Goal: Find contact information: Find contact information

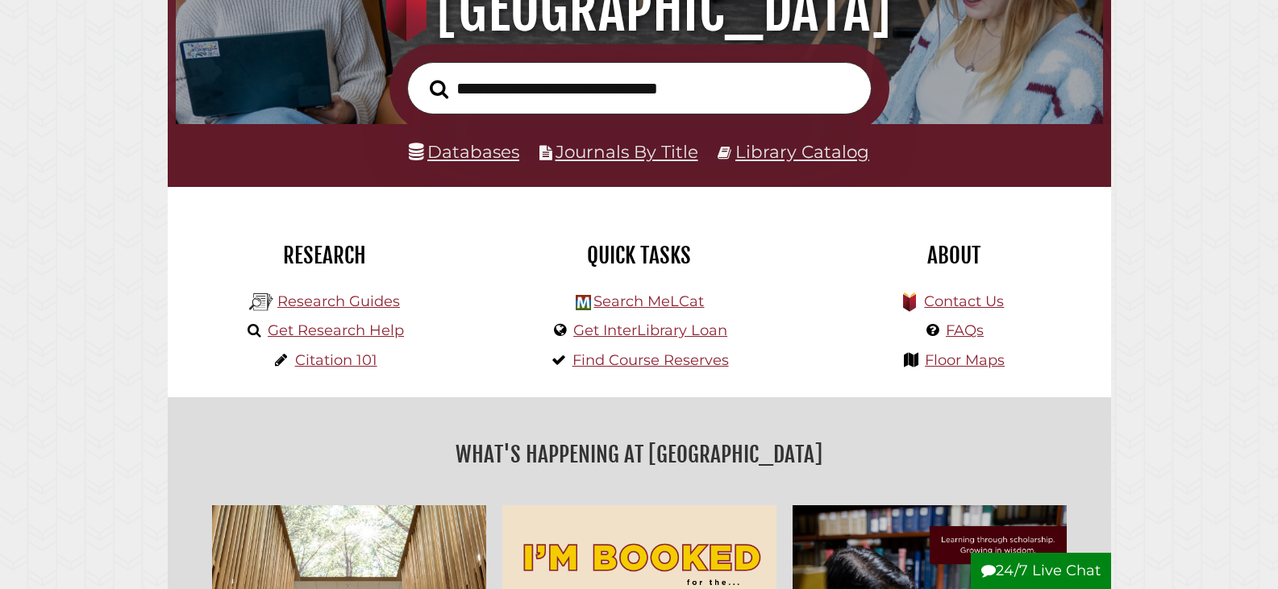
scroll to position [242, 0]
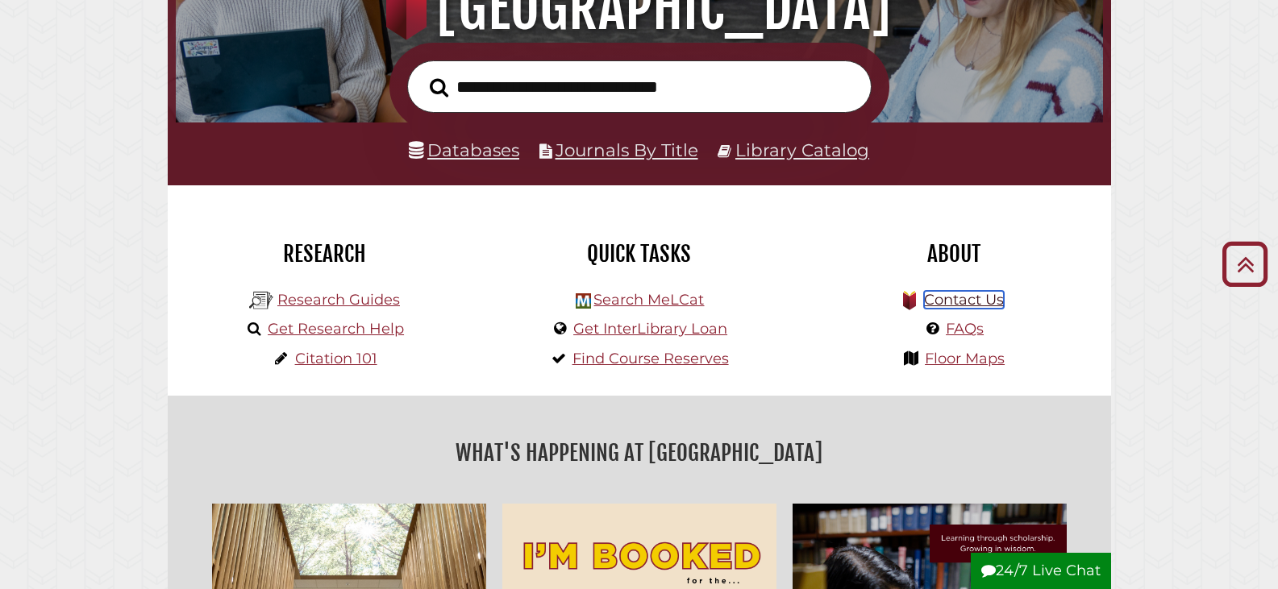
click at [958, 302] on link "Contact Us" at bounding box center [964, 300] width 80 height 18
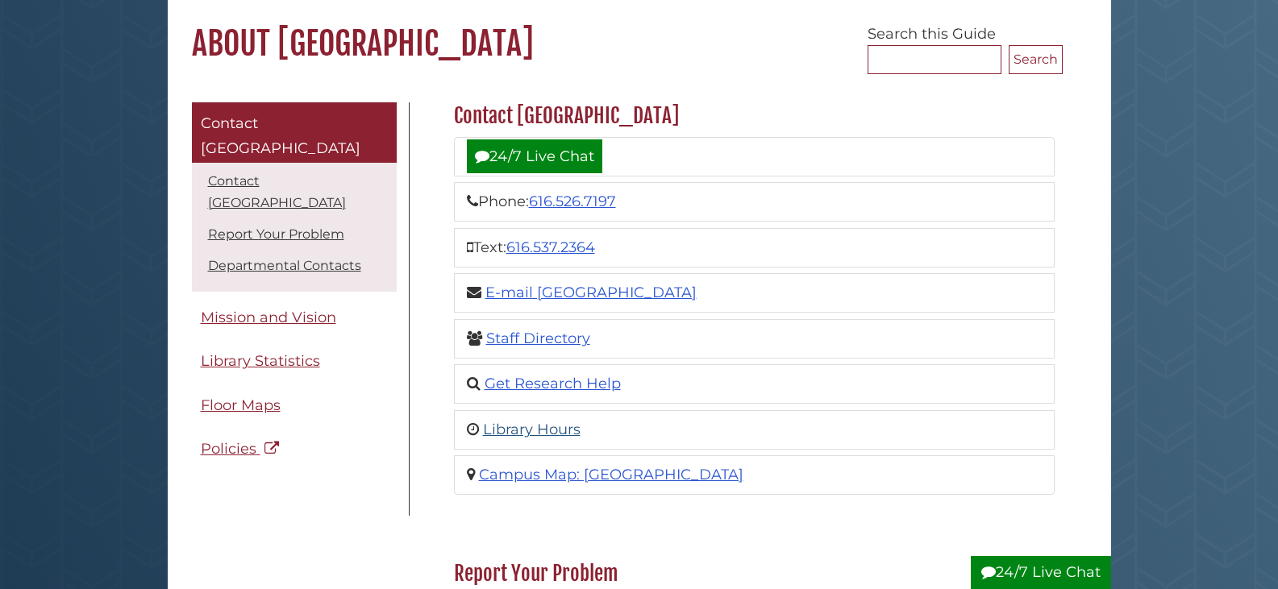
scroll to position [161, 0]
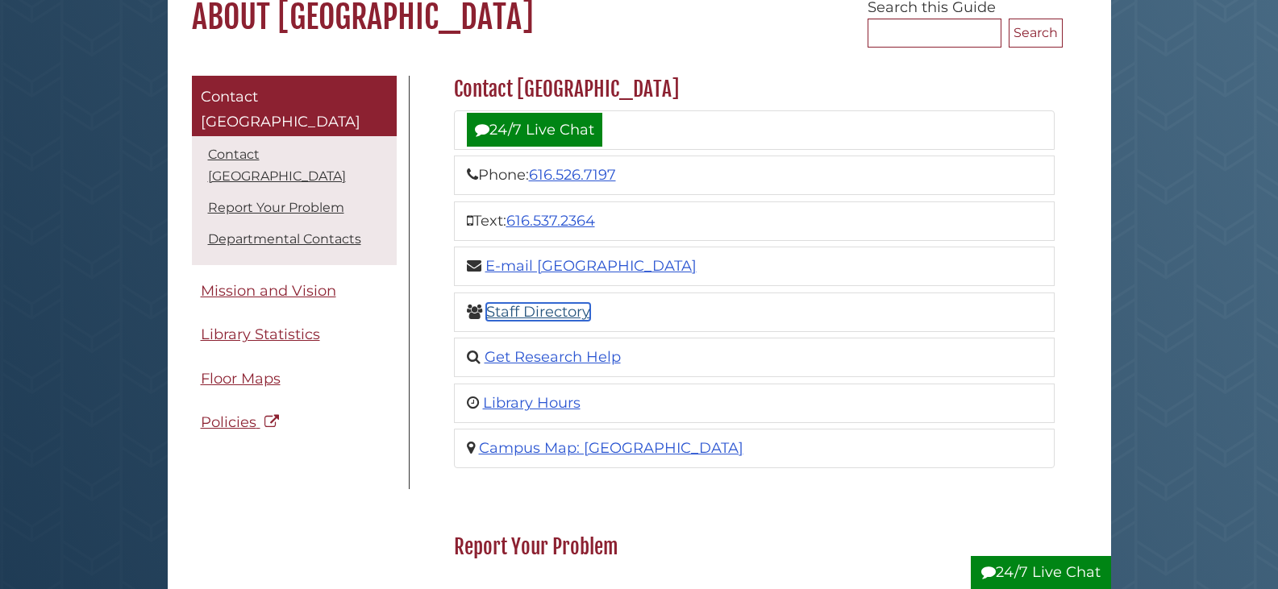
click at [556, 306] on link "Staff Directory" at bounding box center [538, 312] width 104 height 18
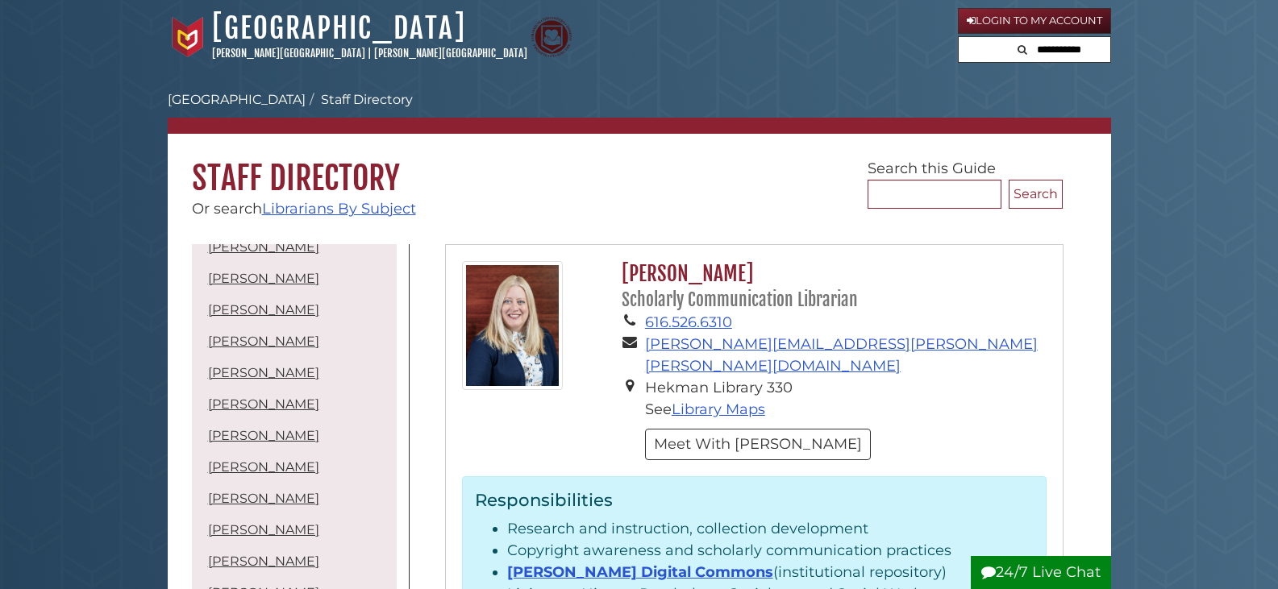
scroll to position [45, 0]
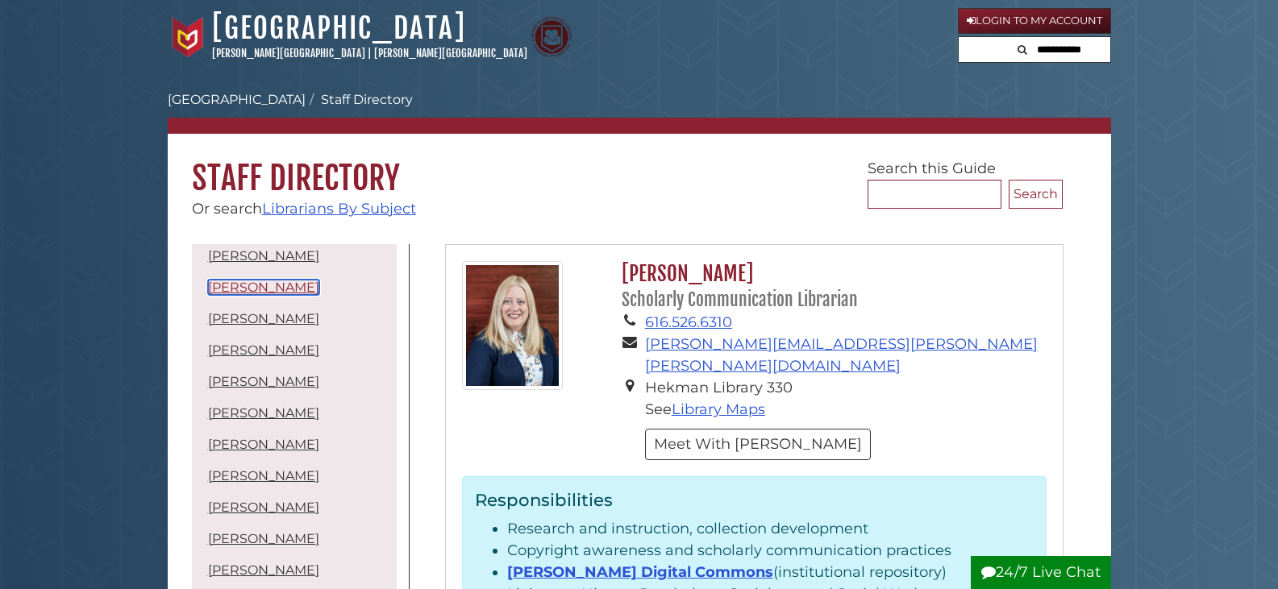
click at [248, 289] on link "Sam Ha" at bounding box center [263, 287] width 111 height 15
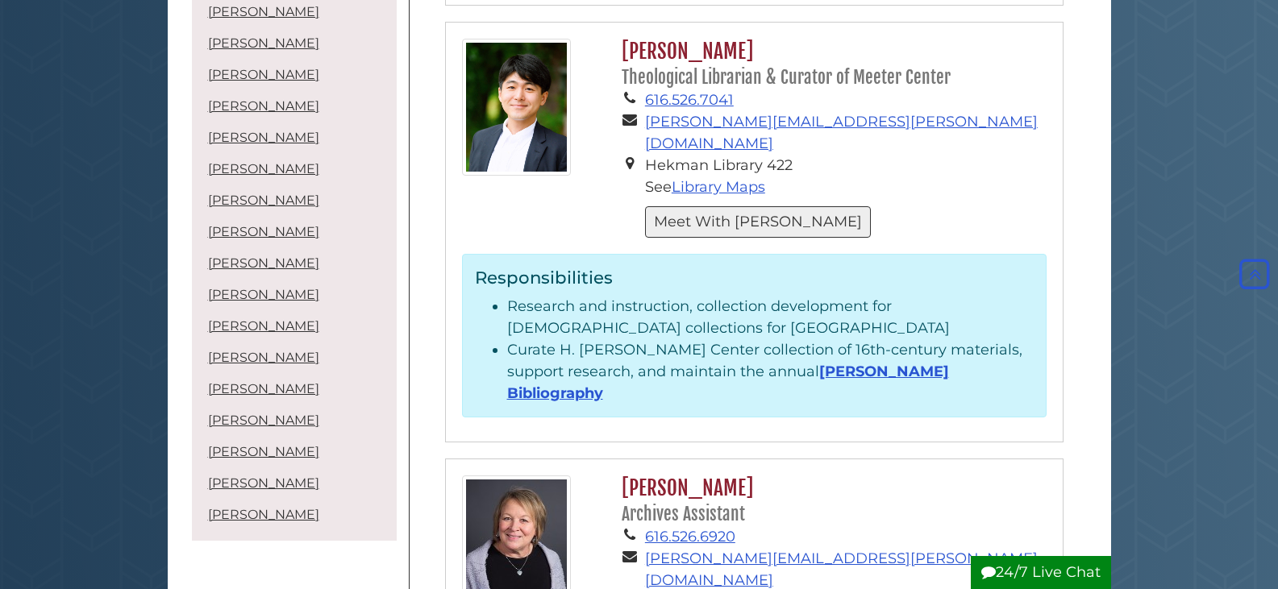
click at [721, 206] on button "Meet With Sam" at bounding box center [758, 221] width 226 height 31
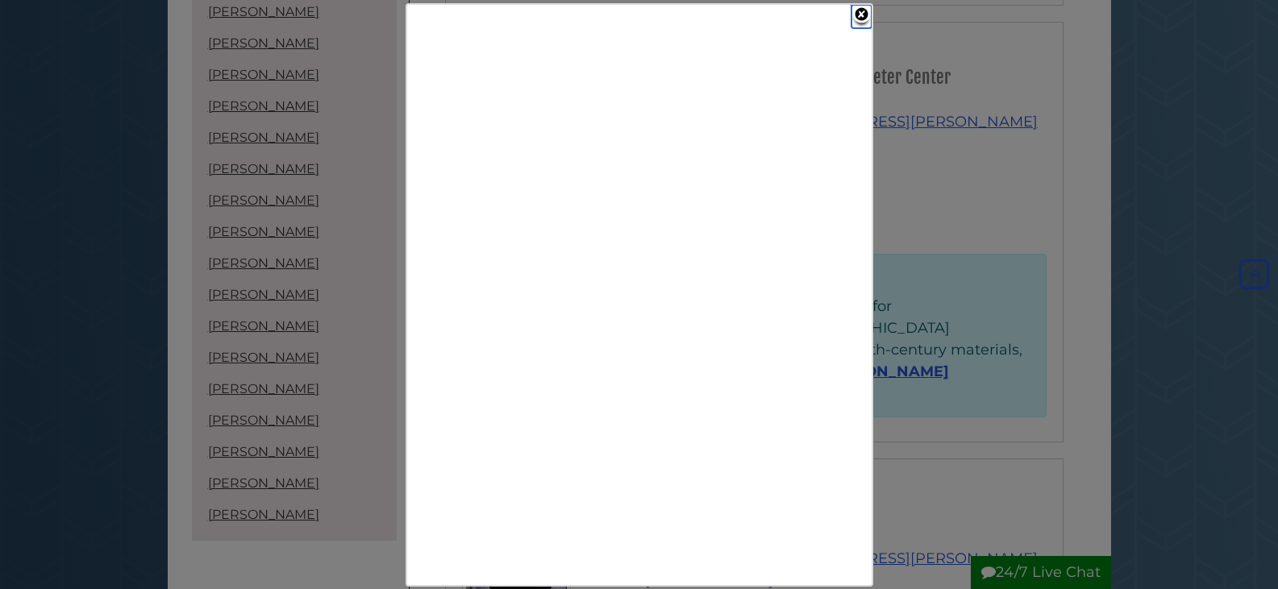
click at [861, 16] on link "Close" at bounding box center [862, 16] width 20 height 23
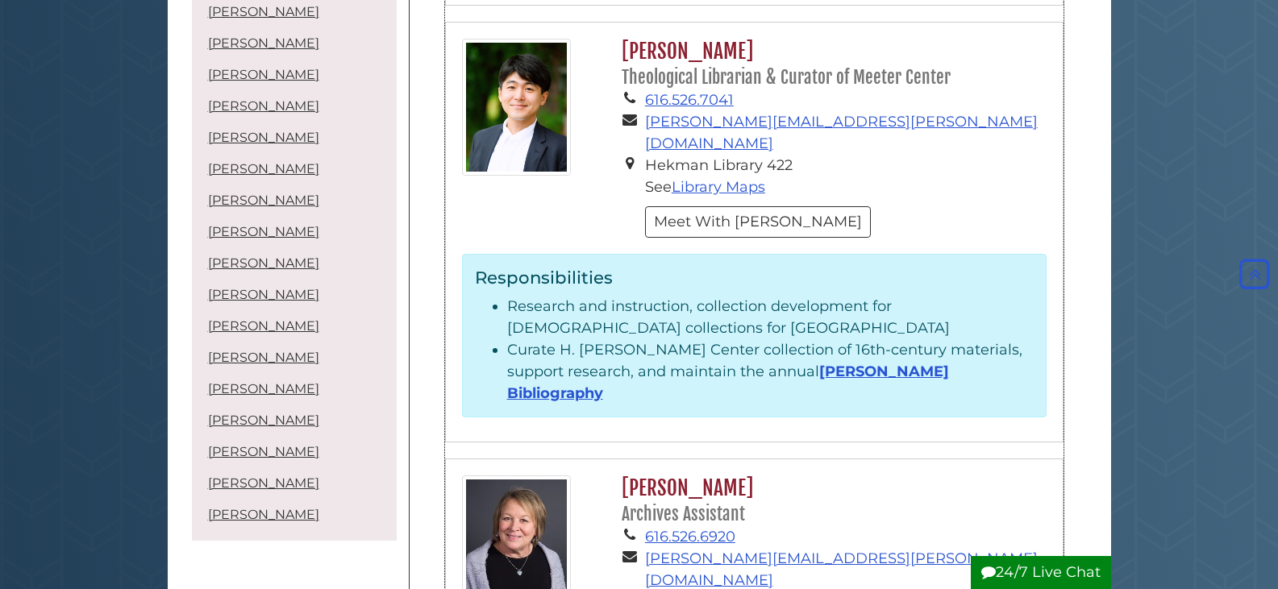
drag, startPoint x: 723, startPoint y: 185, endPoint x: 617, endPoint y: 248, distance: 123.6
click at [617, 254] on div "Responsibilities Research and instruction, collection development for theologic…" at bounding box center [754, 336] width 585 height 164
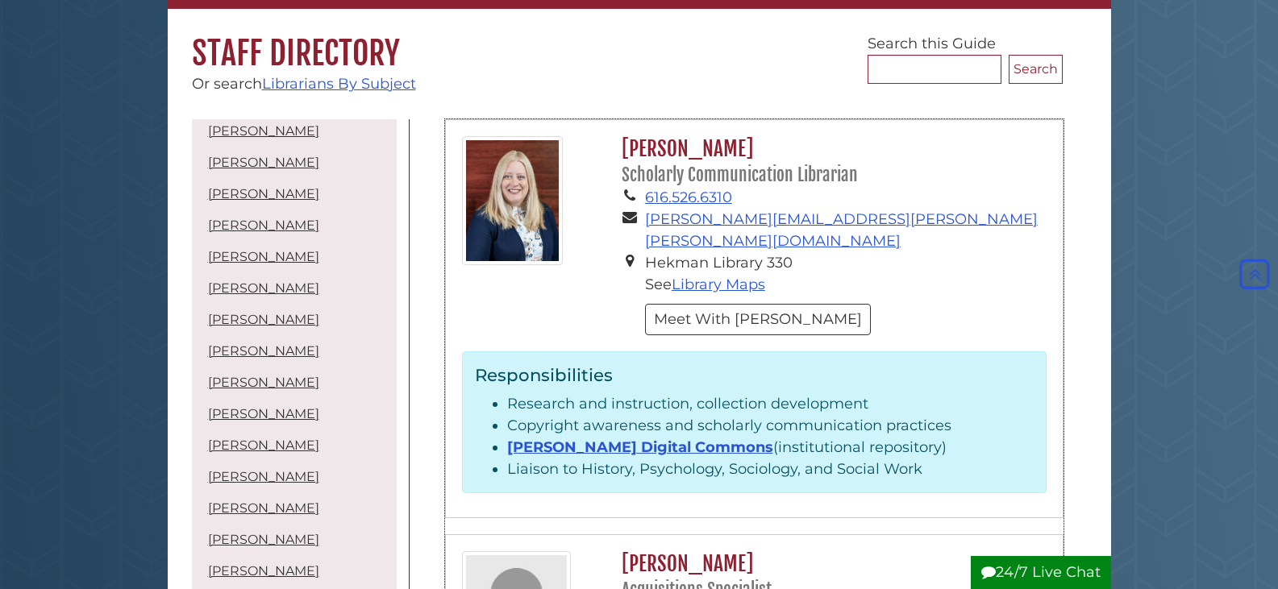
scroll to position [120, 0]
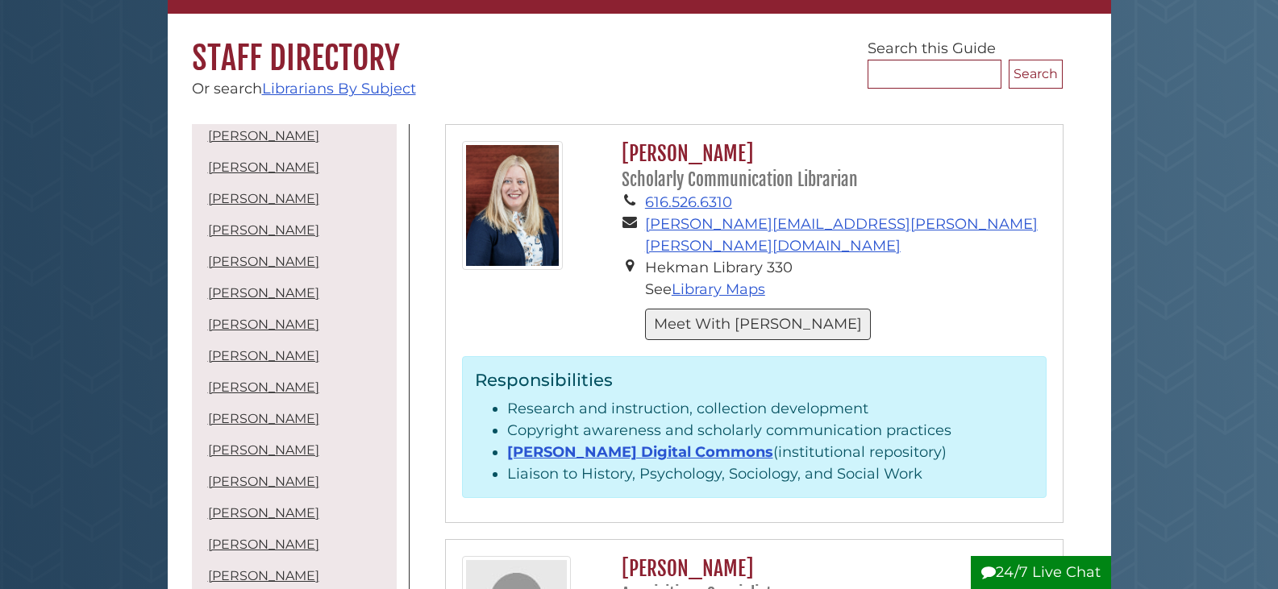
click at [703, 309] on button "Meet With Gina" at bounding box center [758, 324] width 226 height 31
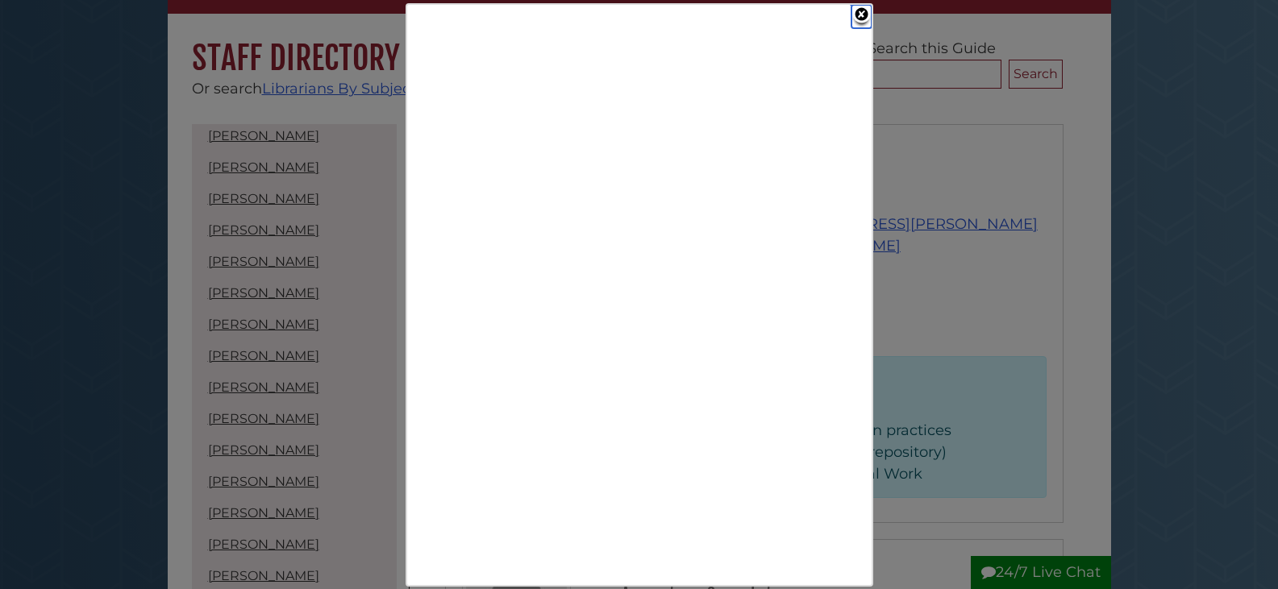
click at [865, 13] on link "Close" at bounding box center [862, 16] width 20 height 23
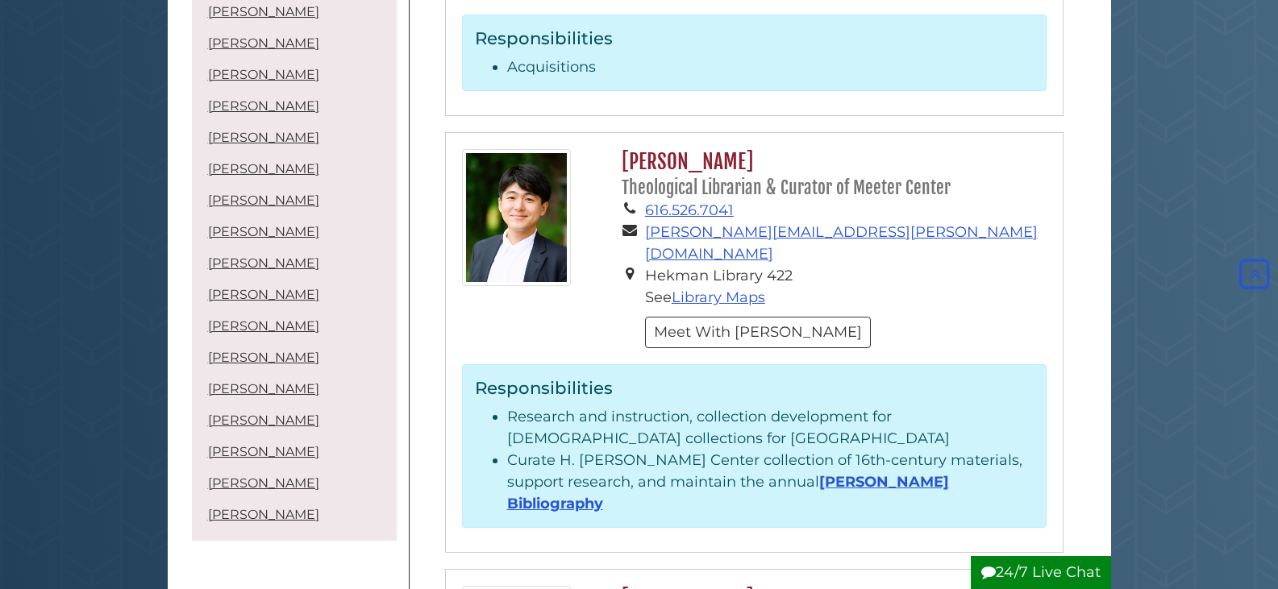
scroll to position [846, 0]
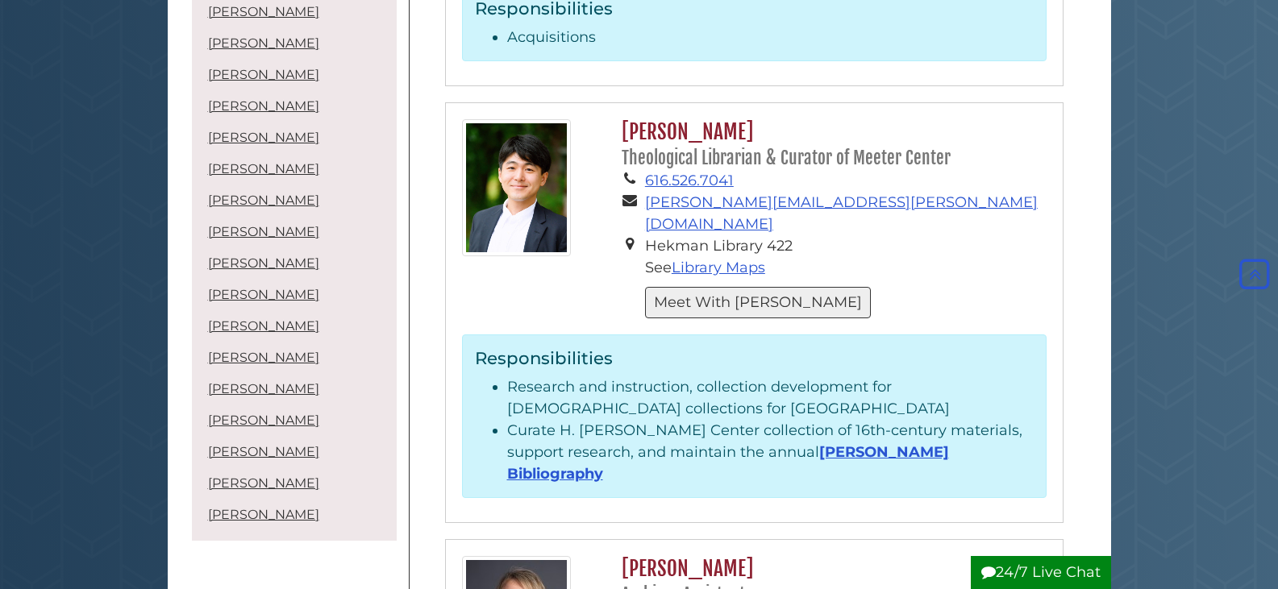
click at [723, 287] on button "Meet With [PERSON_NAME]" at bounding box center [758, 302] width 226 height 31
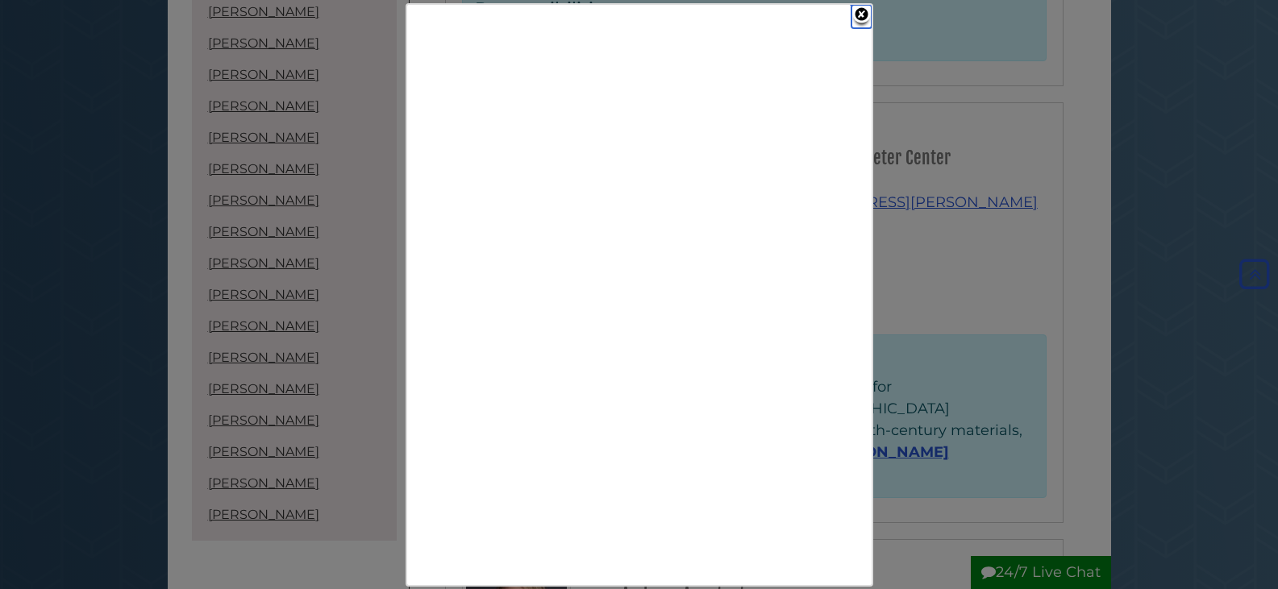
click at [858, 13] on link "Close" at bounding box center [862, 16] width 20 height 23
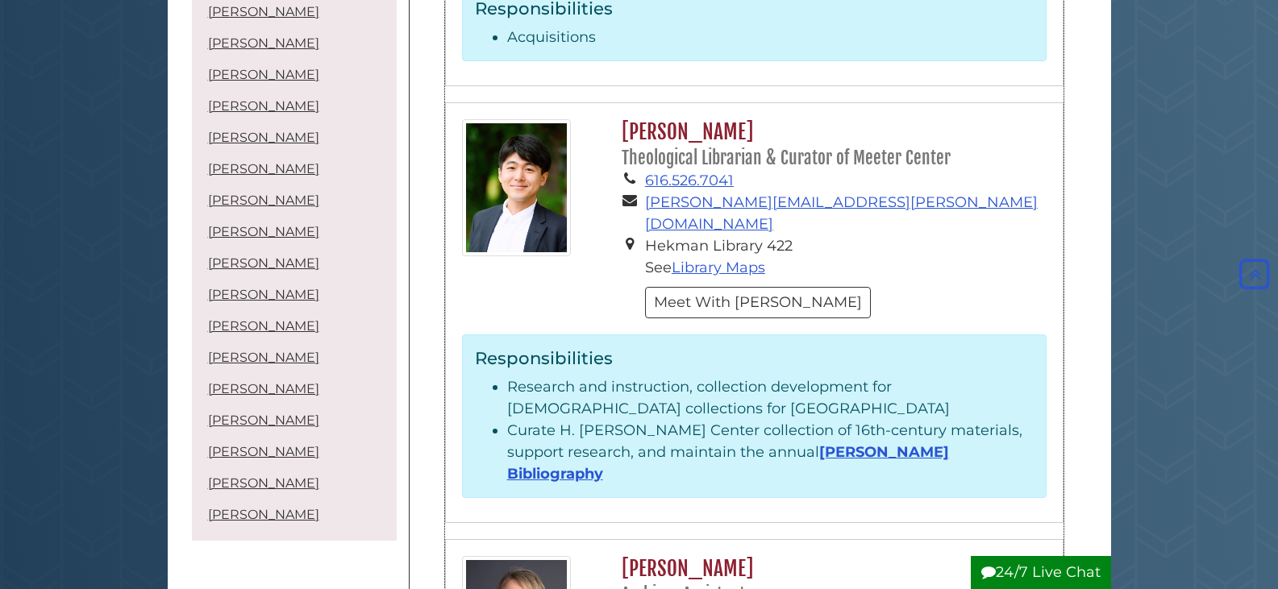
click at [843, 280] on div "Sam Ha Theological Librarian & Curator of Meeter Center 616.526.7041 sam.ha@cal…" at bounding box center [830, 222] width 456 height 207
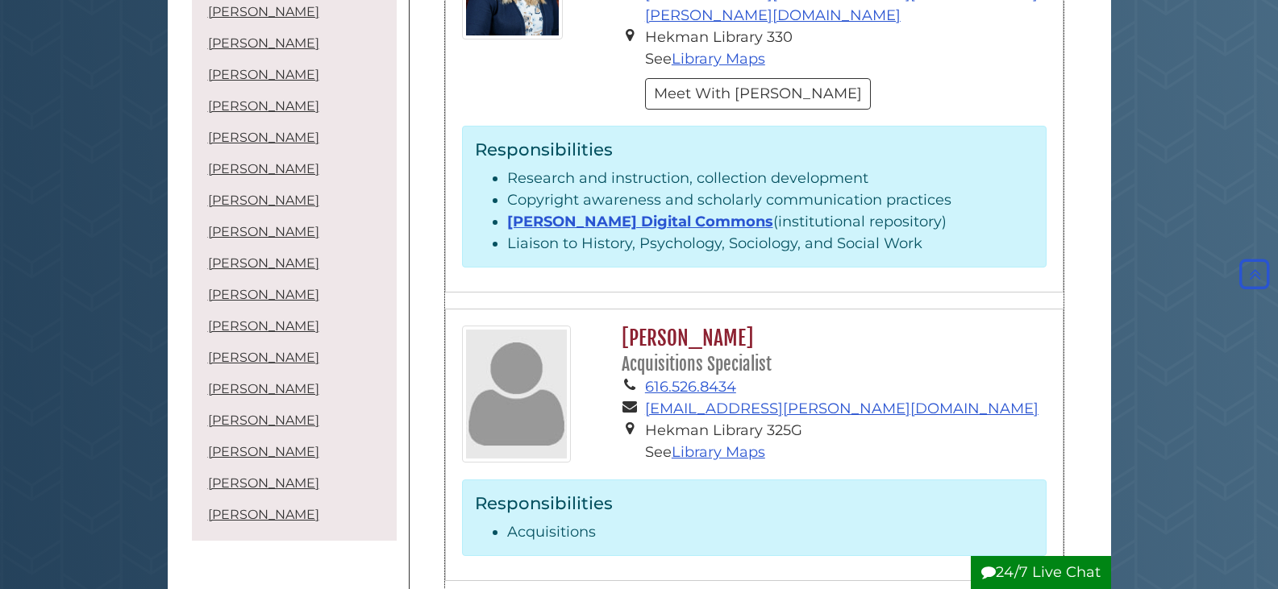
scroll to position [40, 0]
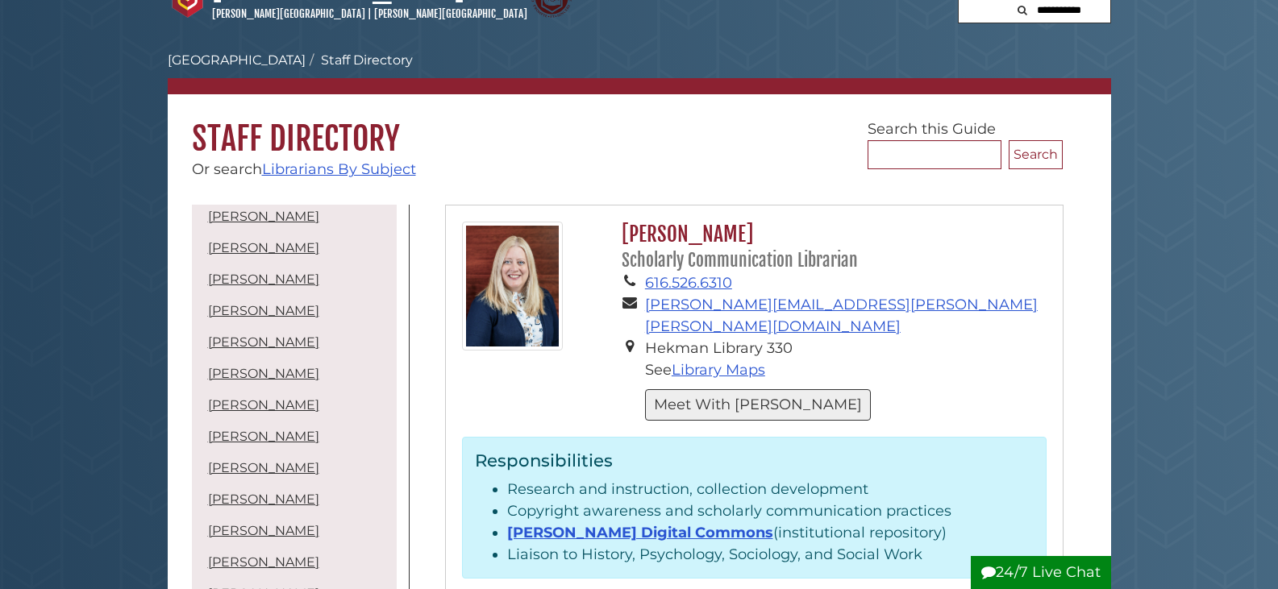
click at [687, 391] on button "Meet With [PERSON_NAME]" at bounding box center [758, 405] width 226 height 31
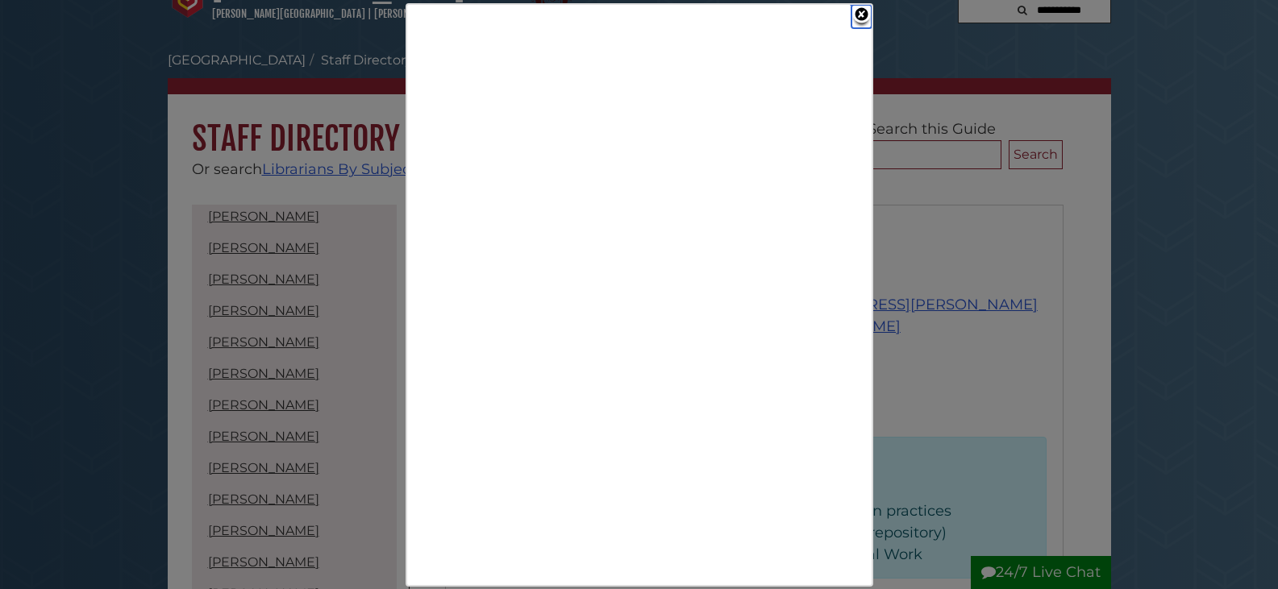
click at [856, 15] on link "Close" at bounding box center [862, 16] width 20 height 23
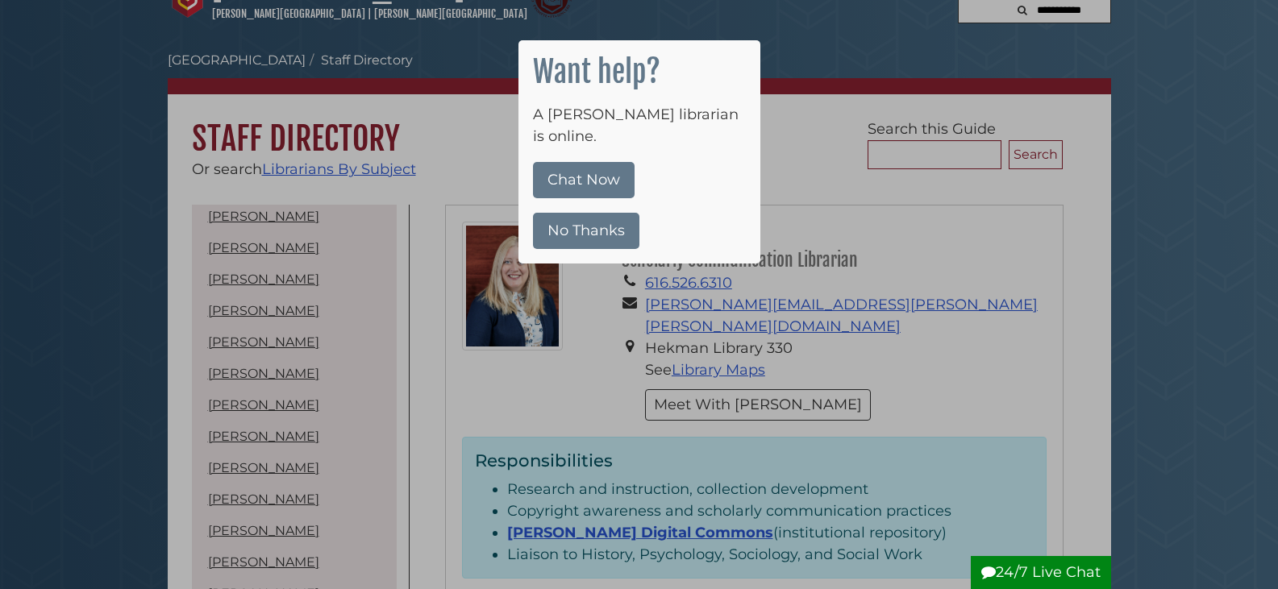
click at [594, 213] on button "No Thanks" at bounding box center [586, 231] width 106 height 36
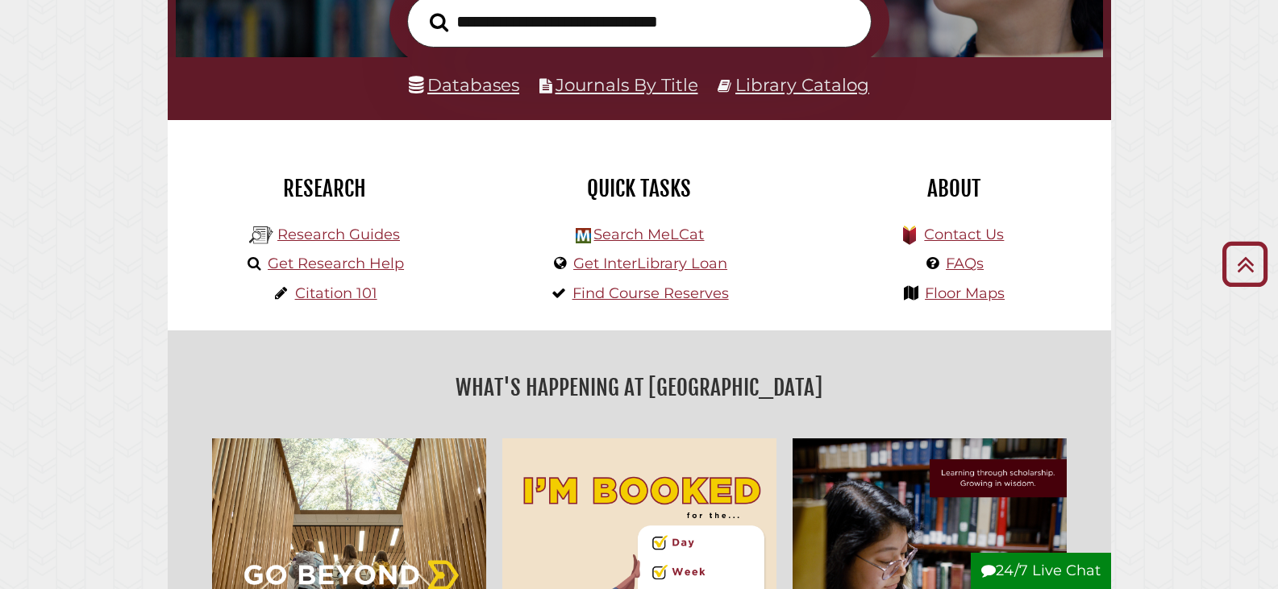
scroll to position [1685, 0]
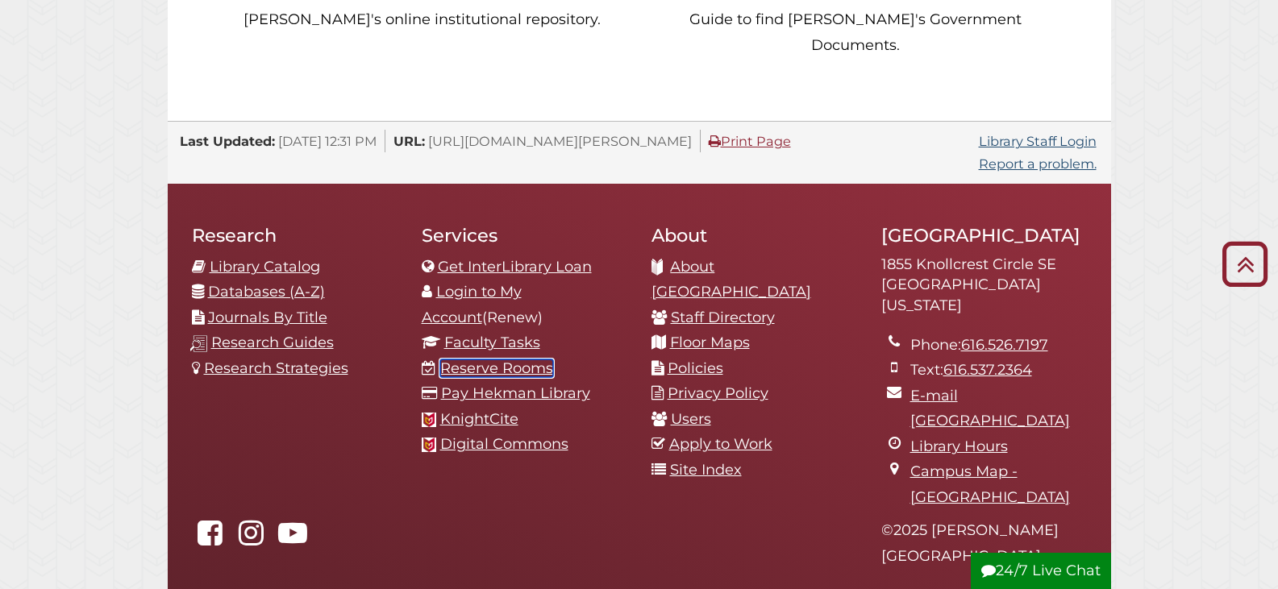
click at [503, 360] on link "Reserve Rooms" at bounding box center [496, 369] width 113 height 18
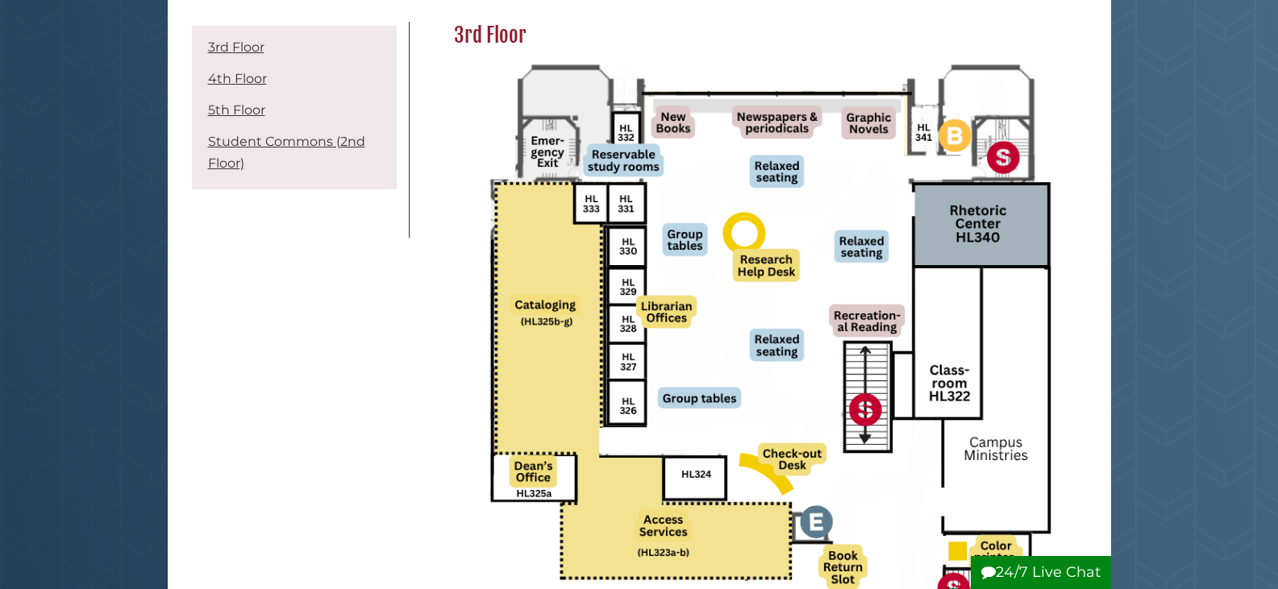
scroll to position [242, 0]
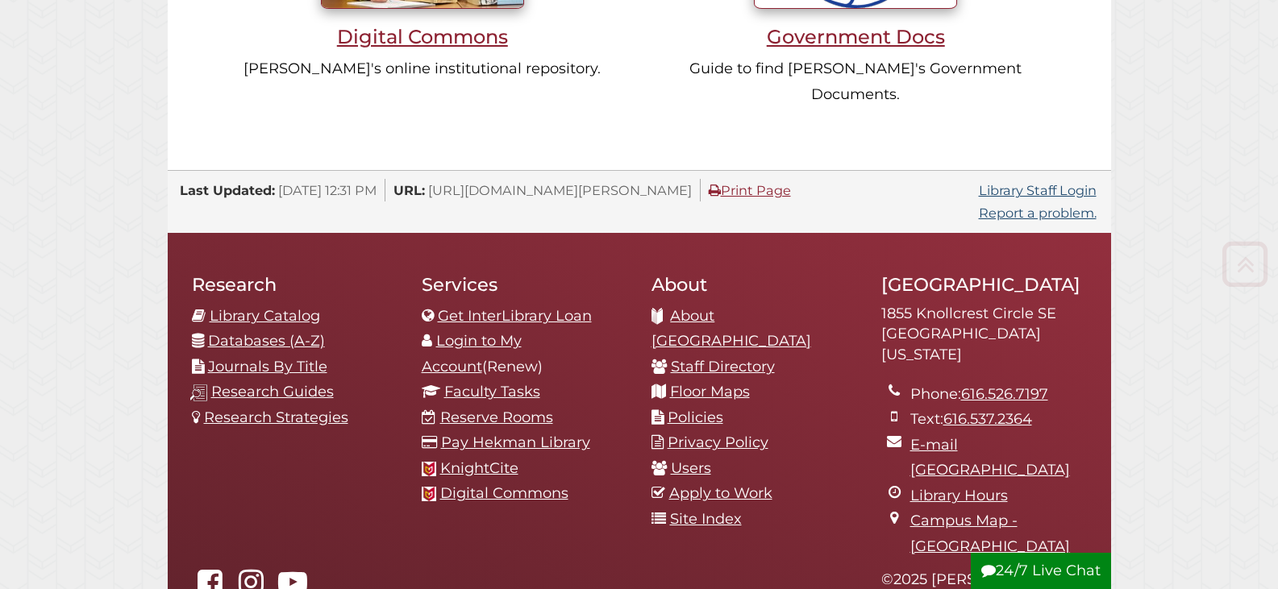
scroll to position [1773, 0]
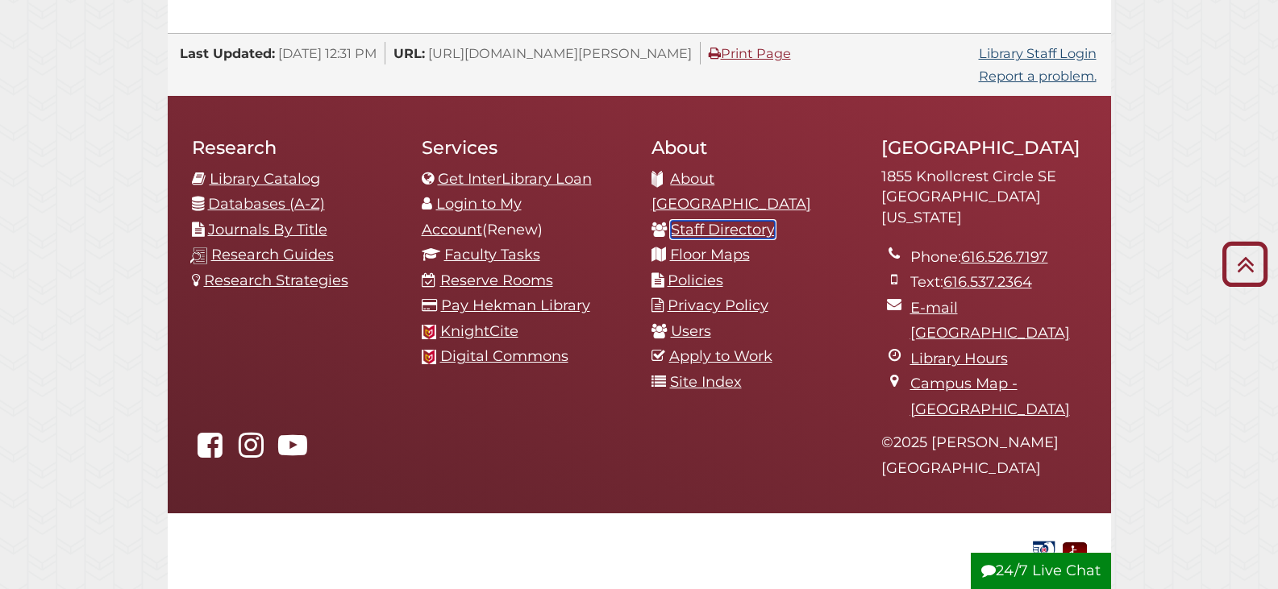
click at [707, 221] on link "Staff Directory" at bounding box center [723, 230] width 104 height 18
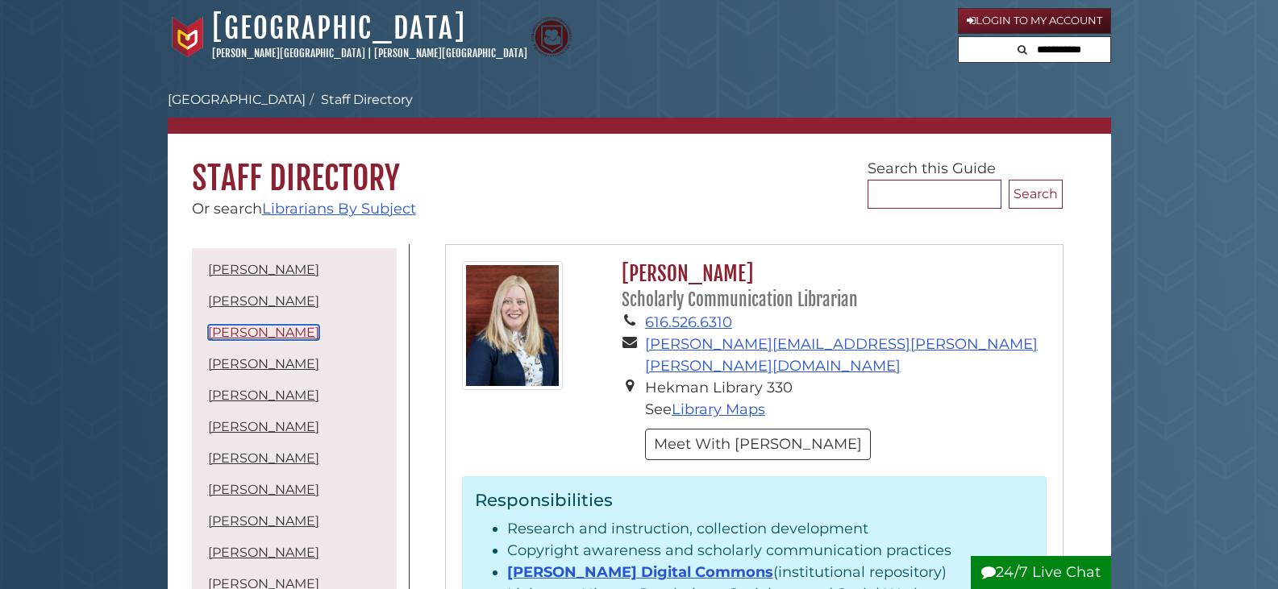
click at [226, 336] on link "[PERSON_NAME]" at bounding box center [263, 332] width 111 height 15
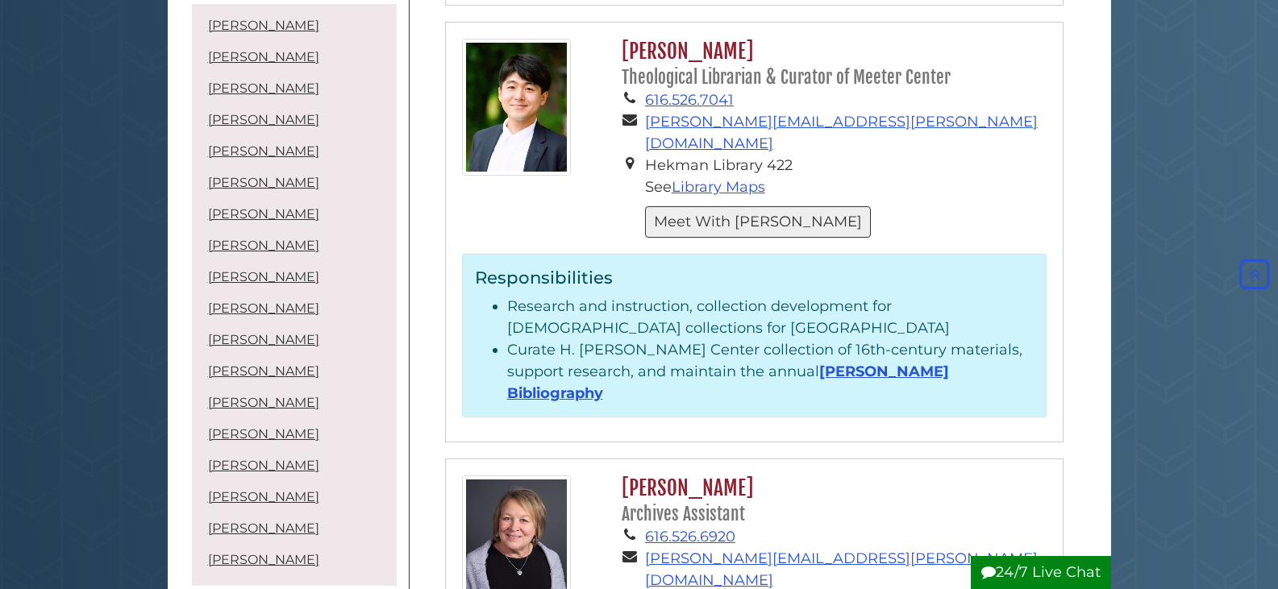
click at [698, 206] on button "Meet With [PERSON_NAME]" at bounding box center [758, 221] width 226 height 31
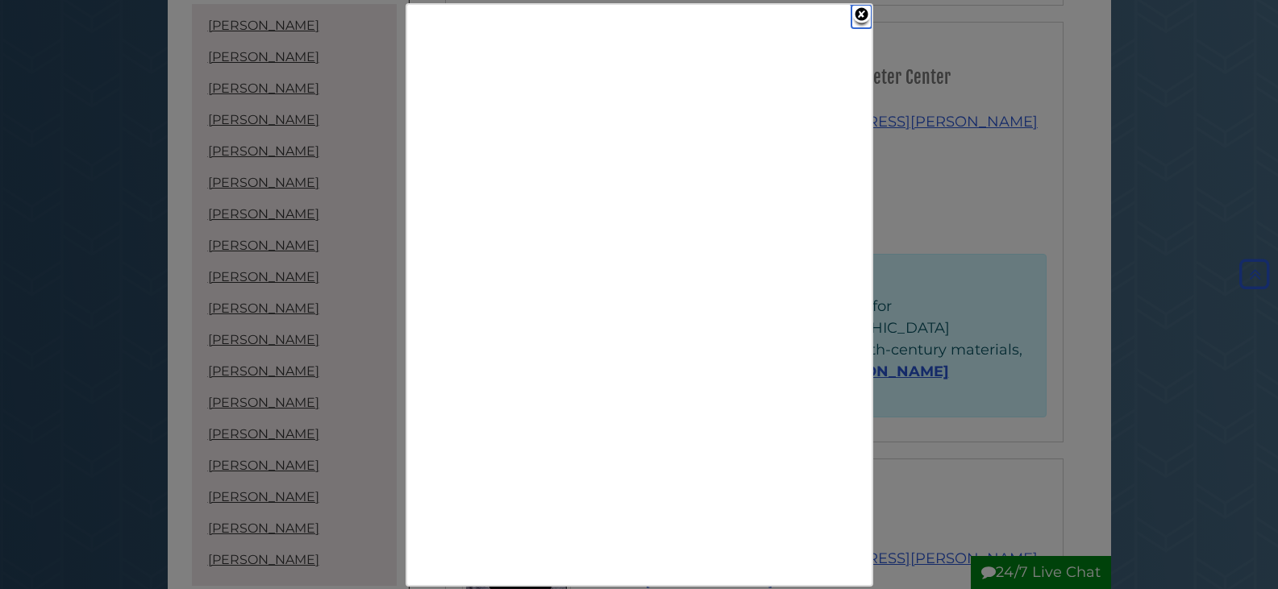
click at [856, 18] on link "Close" at bounding box center [862, 16] width 20 height 23
